Goal: Information Seeking & Learning: Learn about a topic

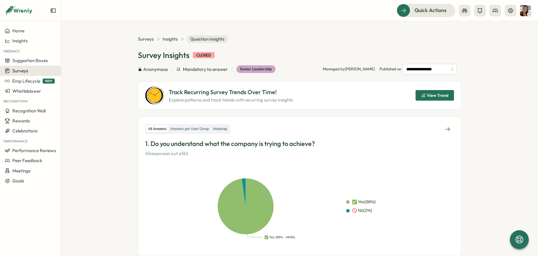
click at [31, 69] on div "Surveys" at bounding box center [30, 71] width 51 height 6
click at [73, 61] on div "Insights" at bounding box center [84, 59] width 44 height 6
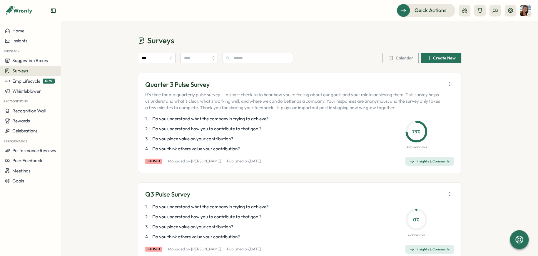
click at [422, 159] on div "Insights & Comments" at bounding box center [430, 161] width 40 height 5
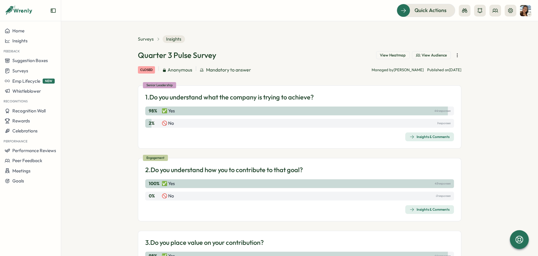
click at [426, 137] on div "Insights & Comments" at bounding box center [430, 136] width 40 height 5
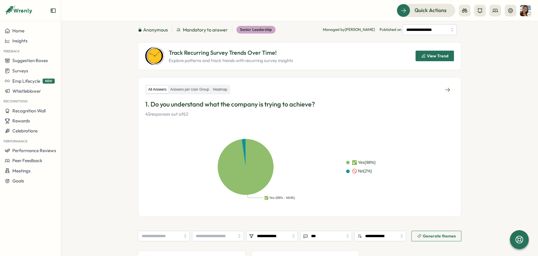
scroll to position [29, 0]
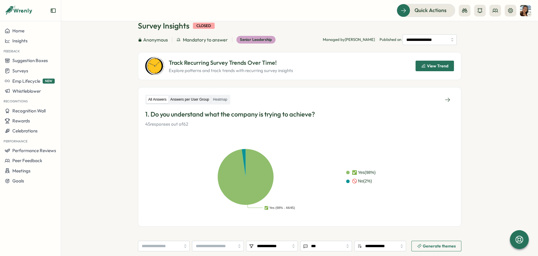
click at [197, 99] on label "Answers per User Group" at bounding box center [190, 99] width 42 height 7
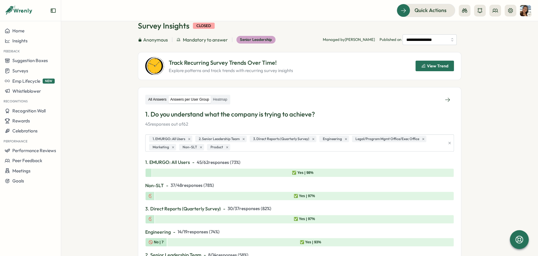
click at [162, 99] on label "All Answers" at bounding box center [157, 99] width 22 height 7
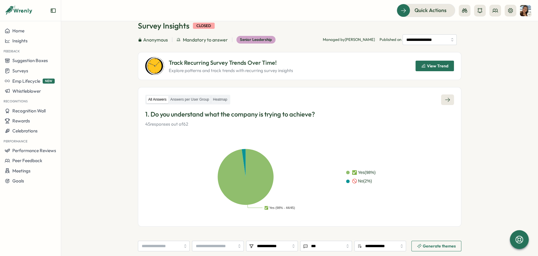
click at [445, 100] on icon at bounding box center [448, 100] width 6 height 6
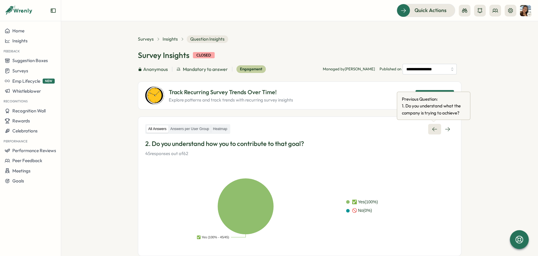
click at [435, 130] on icon at bounding box center [435, 129] width 6 height 6
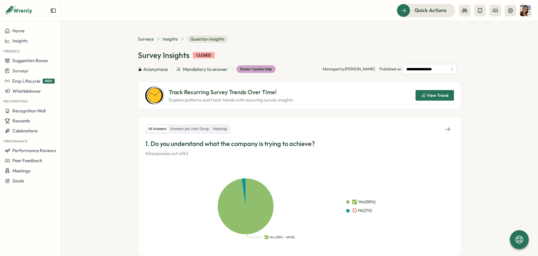
click at [201, 134] on div "All Answers Answers per User Group Heatmap" at bounding box center [187, 129] width 85 height 10
click at [199, 130] on label "Answers per User Group" at bounding box center [190, 128] width 42 height 7
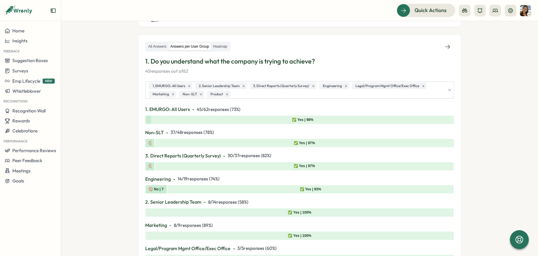
scroll to position [88, 0]
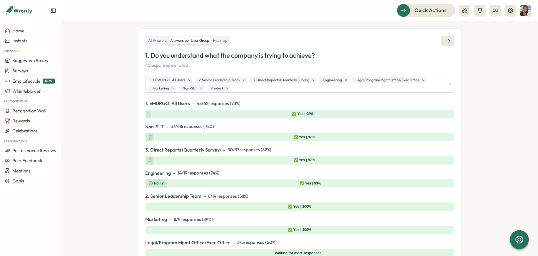
click at [448, 39] on icon at bounding box center [448, 41] width 6 height 6
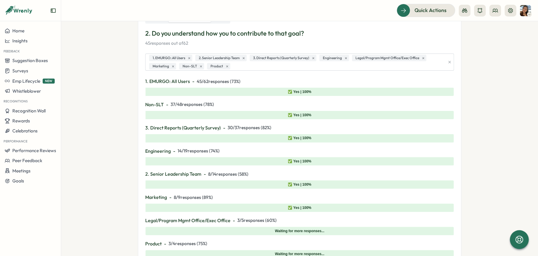
scroll to position [59, 0]
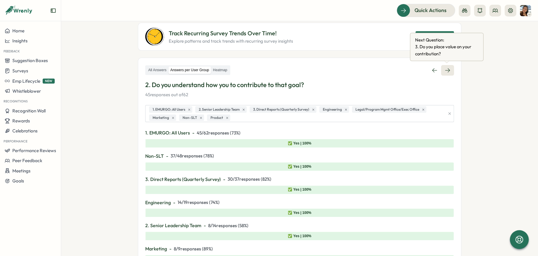
click at [442, 72] on link at bounding box center [447, 70] width 13 height 11
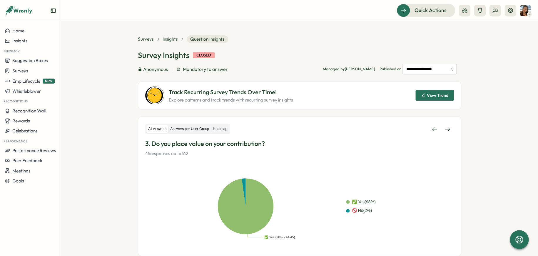
click at [195, 125] on label "Answers per User Group" at bounding box center [190, 128] width 42 height 7
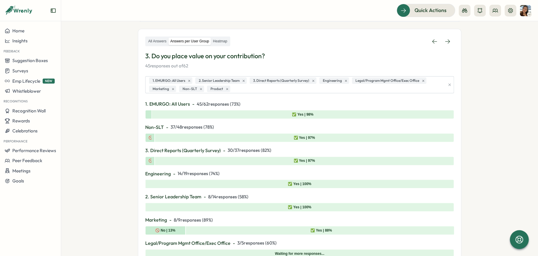
scroll to position [88, 0]
click at [448, 41] on icon at bounding box center [448, 41] width 6 height 6
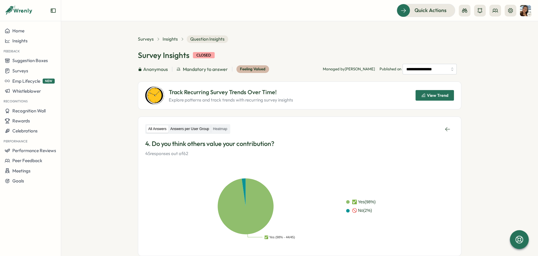
click at [179, 129] on label "Answers per User Group" at bounding box center [190, 128] width 42 height 7
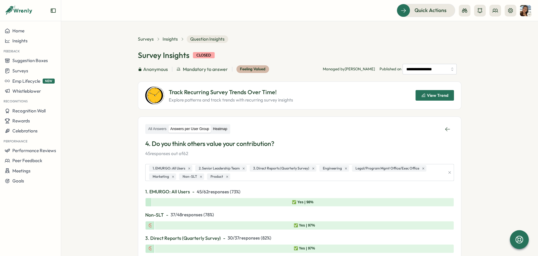
drag, startPoint x: 231, startPoint y: 128, endPoint x: 227, endPoint y: 129, distance: 3.7
click at [231, 129] on div "All Answers Answers per User Group Heatmap" at bounding box center [299, 129] width 309 height 11
click at [221, 131] on label "Heatmap" at bounding box center [220, 128] width 18 height 7
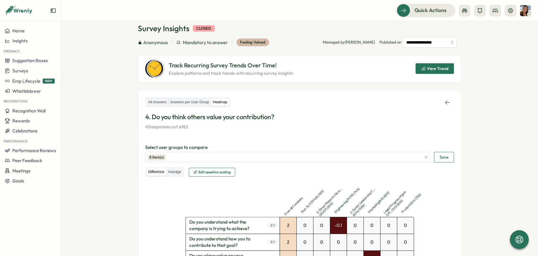
scroll to position [11, 0]
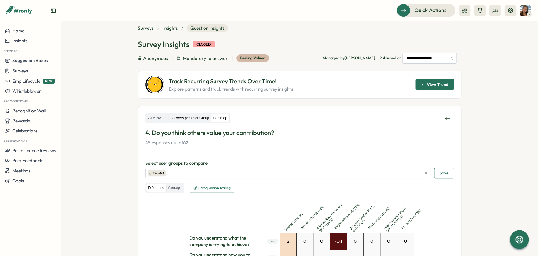
click at [195, 116] on label "Answers per User Group" at bounding box center [190, 117] width 42 height 7
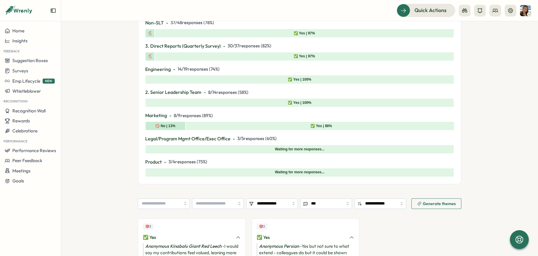
scroll to position [280, 0]
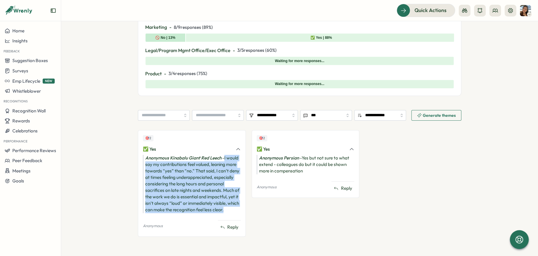
drag, startPoint x: 224, startPoint y: 157, endPoint x: 235, endPoint y: 212, distance: 55.8
click at [235, 212] on div "Anonymous Kinabalu Giant Red Leech - I would say my contributions feel valued, …" at bounding box center [192, 184] width 98 height 58
copy div "I would say my contributions feel valued, leaning more towards “yes” than “no.”…"
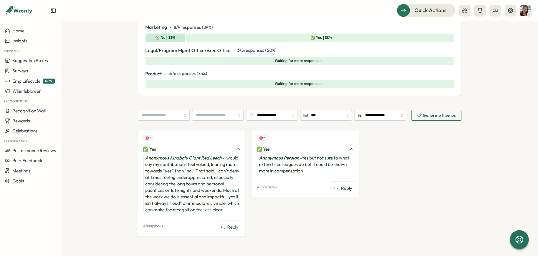
drag, startPoint x: 302, startPoint y: 156, endPoint x: 308, endPoint y: 161, distance: 7.5
click at [306, 159] on div "Anonymous Persian - Yes but not sure to what extend - colleagues do but it coul…" at bounding box center [306, 164] width 98 height 19
click at [313, 167] on div "Anonymous Persian - Yes but not sure to what extend - colleagues do but it coul…" at bounding box center [306, 164] width 98 height 19
click at [316, 171] on div "Anonymous Persian - Yes but not sure to what extend - colleagues do but it coul…" at bounding box center [306, 164] width 98 height 19
drag, startPoint x: 316, startPoint y: 171, endPoint x: 305, endPoint y: 169, distance: 11.7
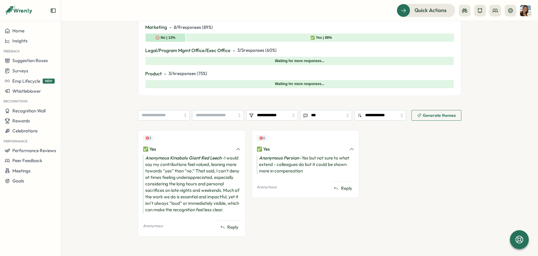
click at [315, 171] on div "Anonymous Persian - Yes but not sure to what extend - colleagues do but it coul…" at bounding box center [306, 164] width 98 height 19
click at [305, 169] on div "Anonymous Persian - Yes but not sure to what extend - colleagues do but it coul…" at bounding box center [306, 164] width 98 height 19
drag, startPoint x: 301, startPoint y: 156, endPoint x: 311, endPoint y: 170, distance: 17.3
click at [311, 170] on div "Anonymous Persian - Yes but not sure to what extend - colleagues do but it coul…" at bounding box center [306, 164] width 98 height 19
copy div "Yes but not sure to what extend - colleagues do but it could be shown more in c…"
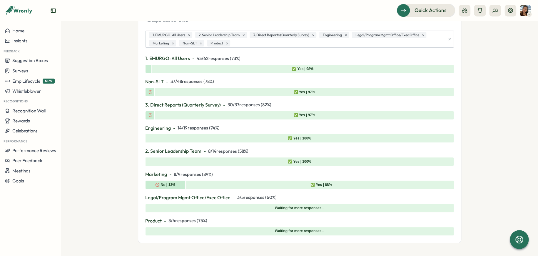
scroll to position [74, 0]
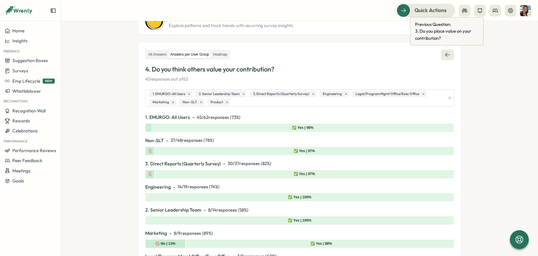
click at [446, 54] on icon at bounding box center [448, 55] width 6 height 6
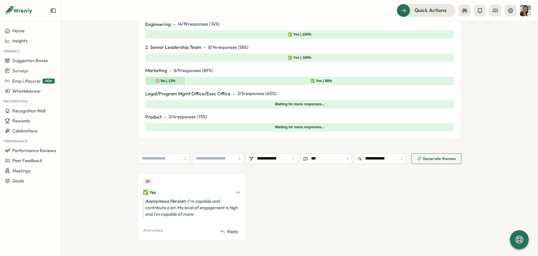
scroll to position [244, 0]
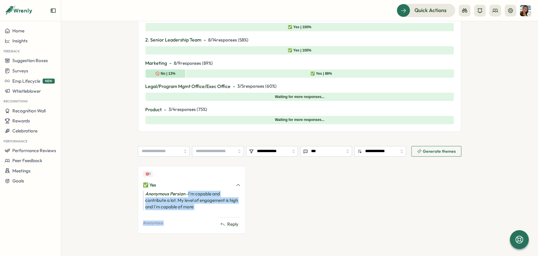
drag, startPoint x: 204, startPoint y: 210, endPoint x: 187, endPoint y: 196, distance: 22.0
click at [187, 196] on div "🎯 1 ✅ Yes Anonymous Persian - I'm capable and contribute a lot. My level of eng…" at bounding box center [192, 200] width 108 height 68
click at [189, 199] on div "Anonymous Persian - I'm capable and contribute a lot. My level of engagement is…" at bounding box center [192, 200] width 98 height 19
drag, startPoint x: 188, startPoint y: 193, endPoint x: 210, endPoint y: 207, distance: 26.2
click at [210, 207] on div "Anonymous Persian - I'm capable and contribute a lot. My level of engagement is…" at bounding box center [192, 200] width 98 height 19
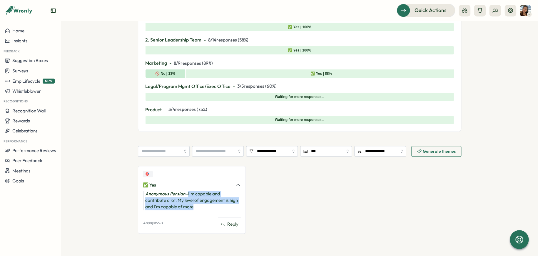
copy div "I'm capable and contribute a lot. My level of engagement is high and I'm capabl…"
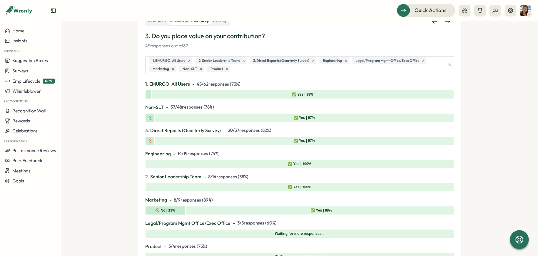
scroll to position [68, 0]
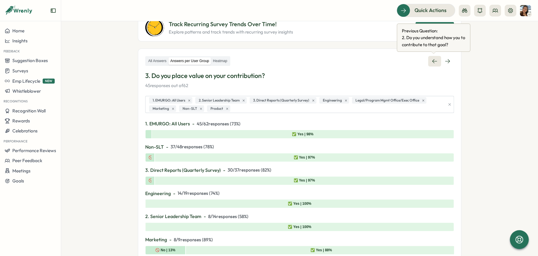
click at [432, 63] on icon at bounding box center [435, 61] width 6 height 6
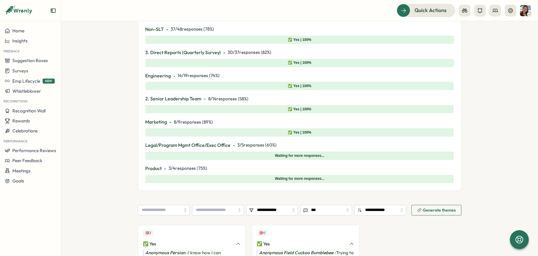
scroll to position [254, 0]
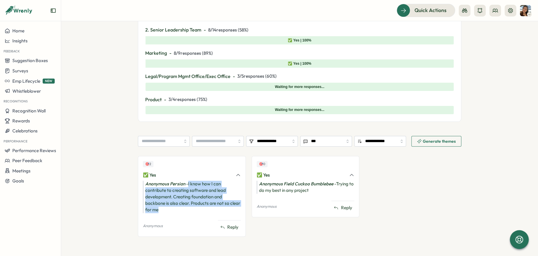
drag, startPoint x: 188, startPoint y: 182, endPoint x: 236, endPoint y: 207, distance: 54.2
click at [236, 207] on div "Anonymous Persian - I know how I can contribute to creating software and lead d…" at bounding box center [192, 197] width 98 height 32
copy div "I know how I can contribute to creating software and lead development. Creating…"
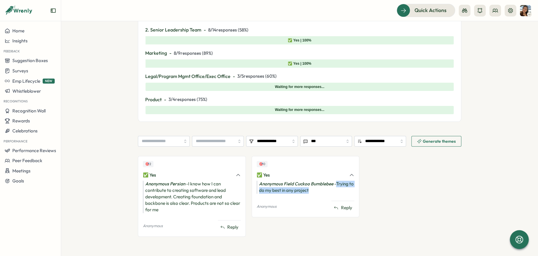
drag, startPoint x: 336, startPoint y: 181, endPoint x: 342, endPoint y: 189, distance: 9.8
click at [342, 189] on div "Anonymous Field Cuckoo Bumblebee - Trying to do my best in any project" at bounding box center [306, 187] width 98 height 13
copy div "Trying to do my best in any project"
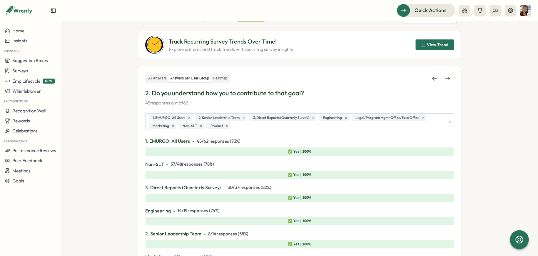
scroll to position [49, 0]
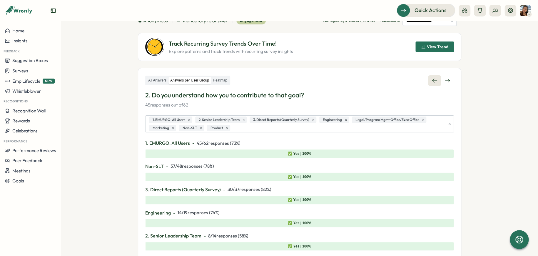
click at [429, 79] on link at bounding box center [434, 80] width 13 height 11
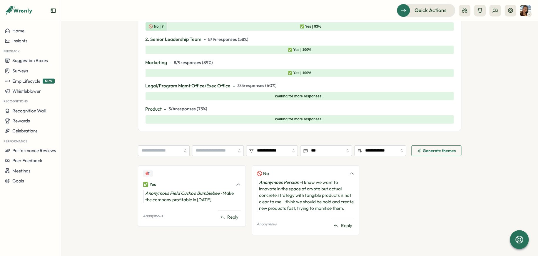
scroll to position [250, 0]
drag, startPoint x: 222, startPoint y: 187, endPoint x: 232, endPoint y: 194, distance: 11.7
click at [232, 194] on div "Anonymous Field Cuckoo Bumblebee - Make the company profitable in [DATE]" at bounding box center [192, 196] width 98 height 13
copy div "Make the company profitable in [DATE]"
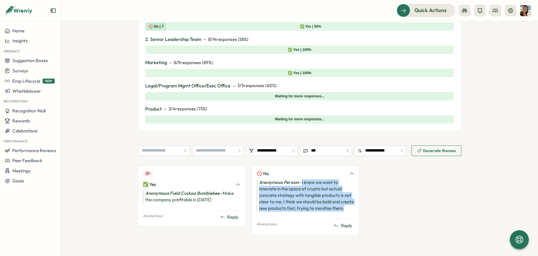
drag, startPoint x: 301, startPoint y: 176, endPoint x: 317, endPoint y: 209, distance: 37.0
click at [317, 209] on div "Anonymous Persian - I know we want to innovate in the space of crypto but actua…" at bounding box center [306, 195] width 98 height 32
copy div "I know we want to innovate in the space of crypto but actual concrete strategy …"
